Goal: Find specific page/section: Find specific page/section

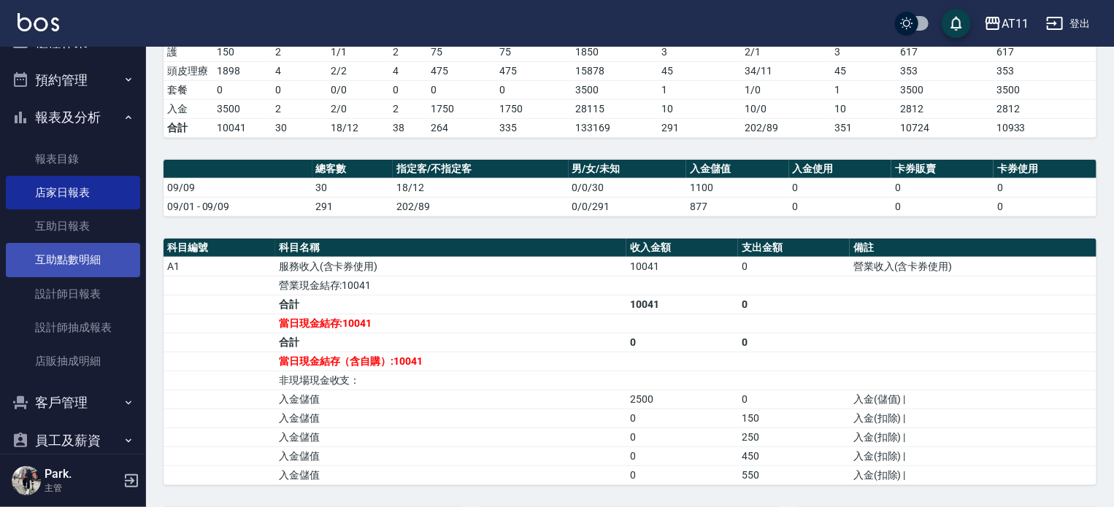
scroll to position [73, 0]
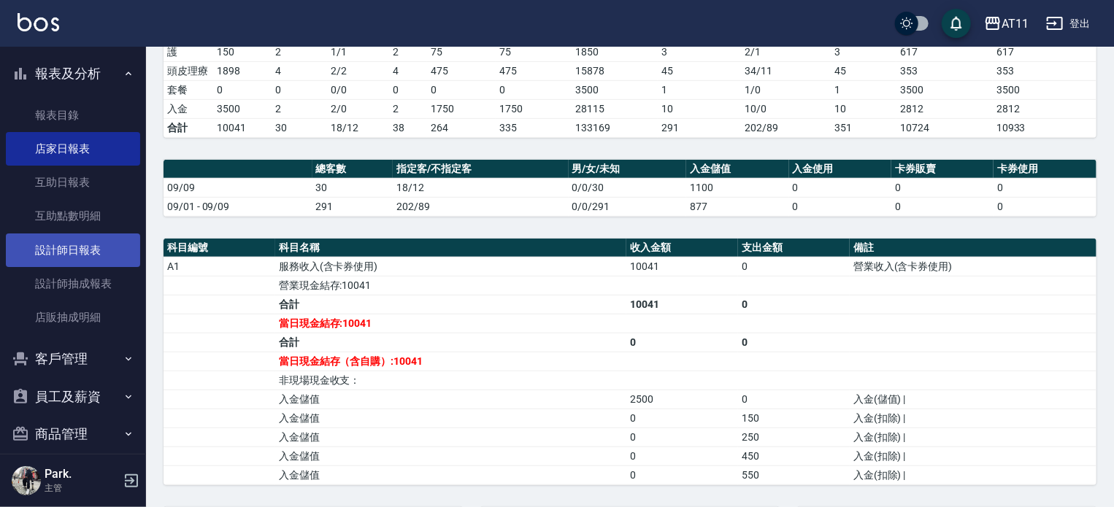
click at [64, 241] on link "設計師日報表" at bounding box center [73, 251] width 134 height 34
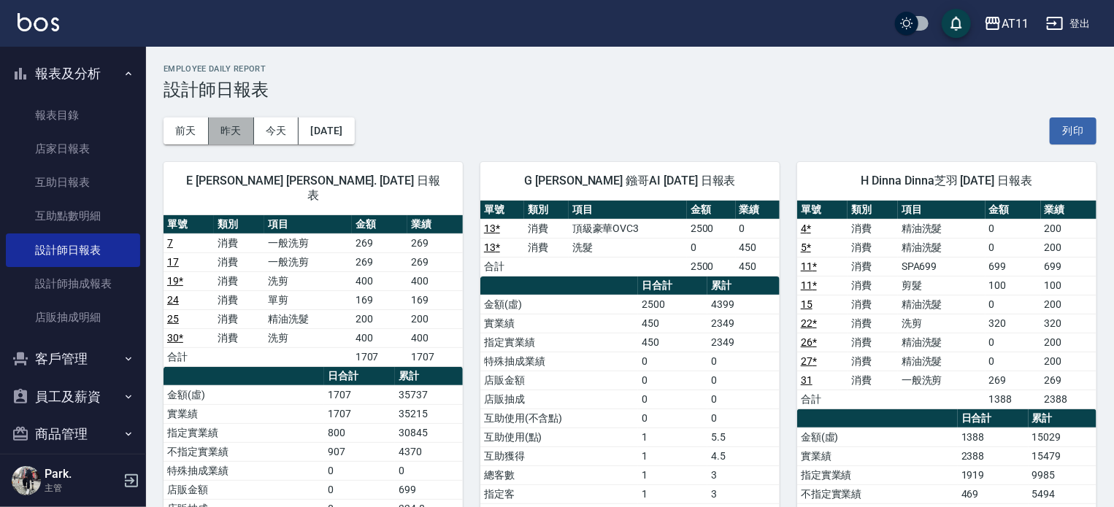
click at [228, 132] on button "昨天" at bounding box center [231, 131] width 45 height 27
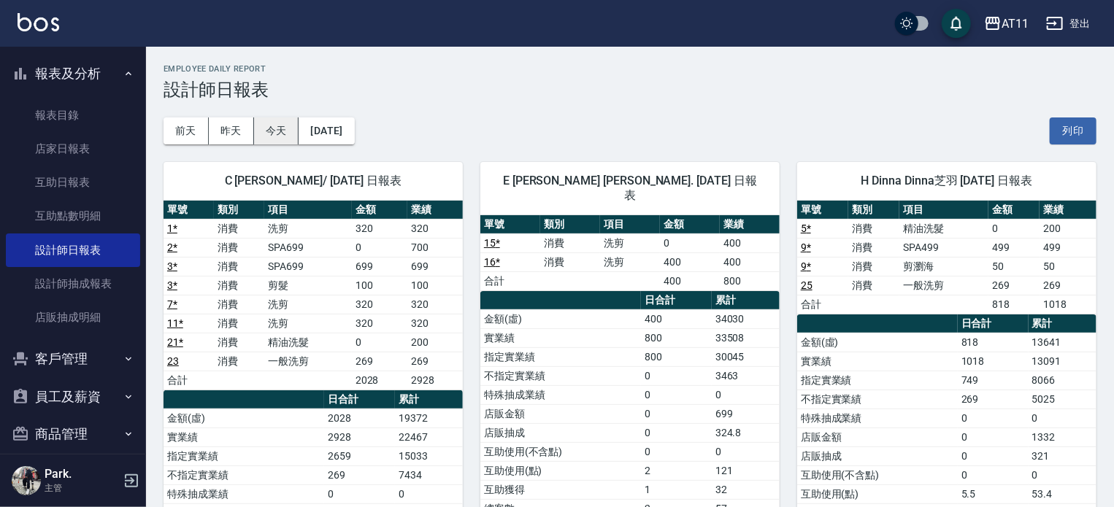
click at [274, 131] on button "今天" at bounding box center [276, 131] width 45 height 27
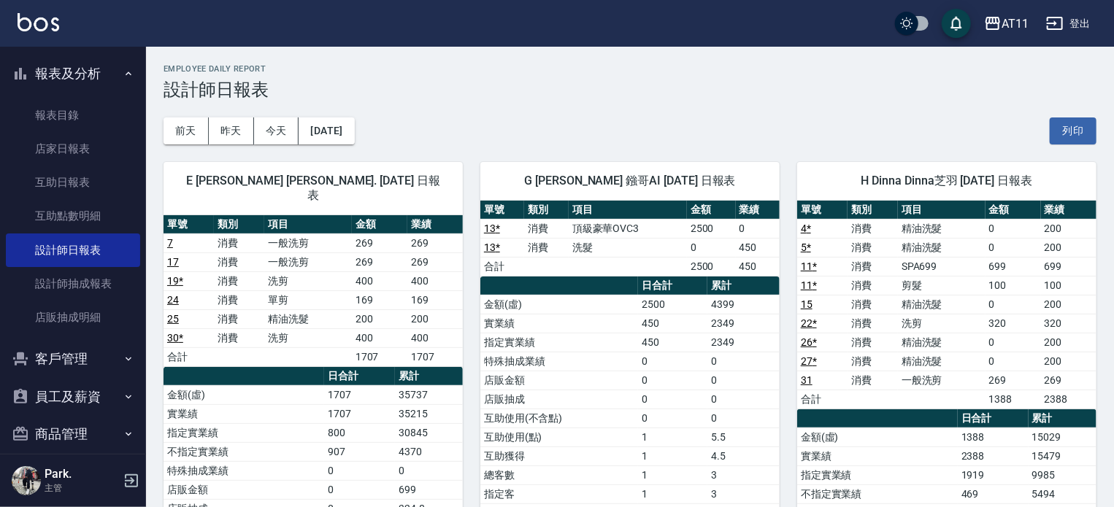
click at [453, 124] on div "[DATE] [DATE] [DATE] [DATE] 列印" at bounding box center [630, 131] width 933 height 62
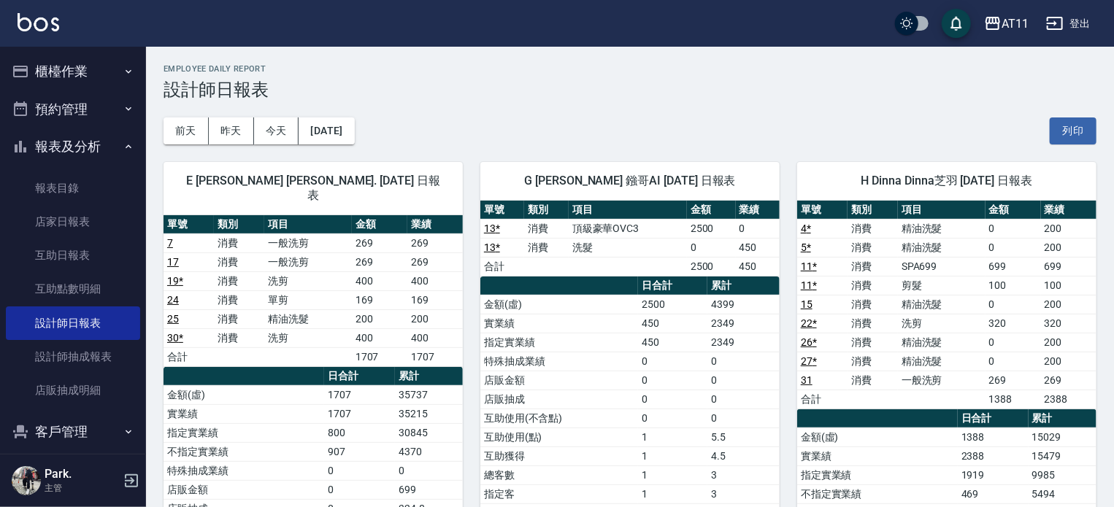
click at [82, 71] on button "櫃檯作業" at bounding box center [73, 72] width 134 height 38
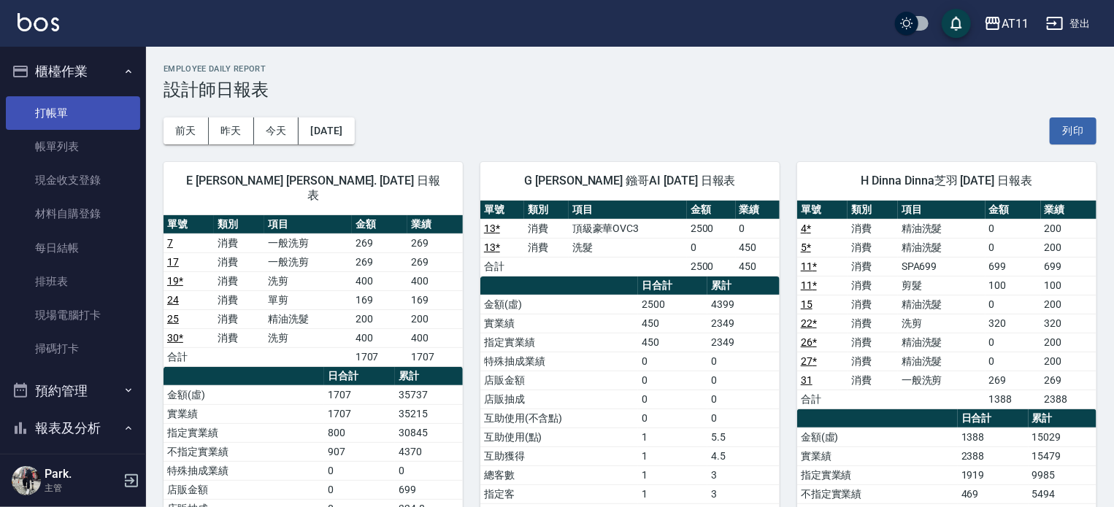
click at [59, 113] on link "打帳單" at bounding box center [73, 113] width 134 height 34
